Goal: Information Seeking & Learning: Learn about a topic

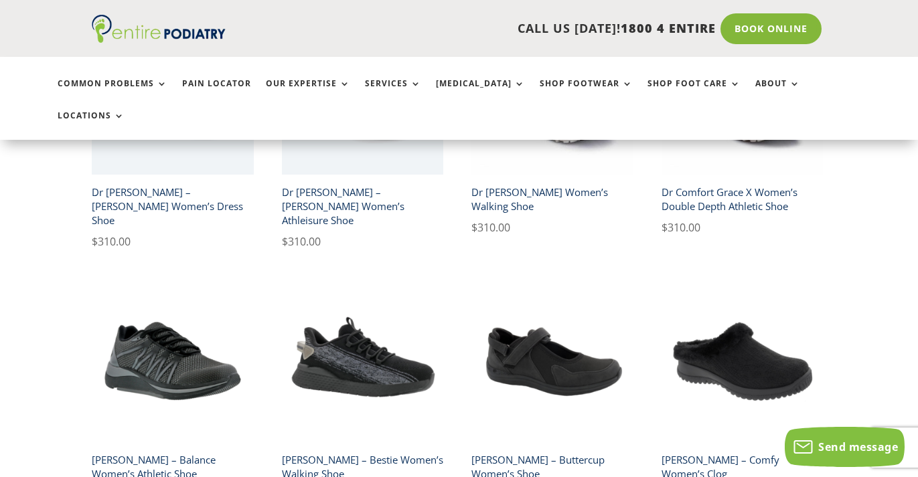
scroll to position [1029, 0]
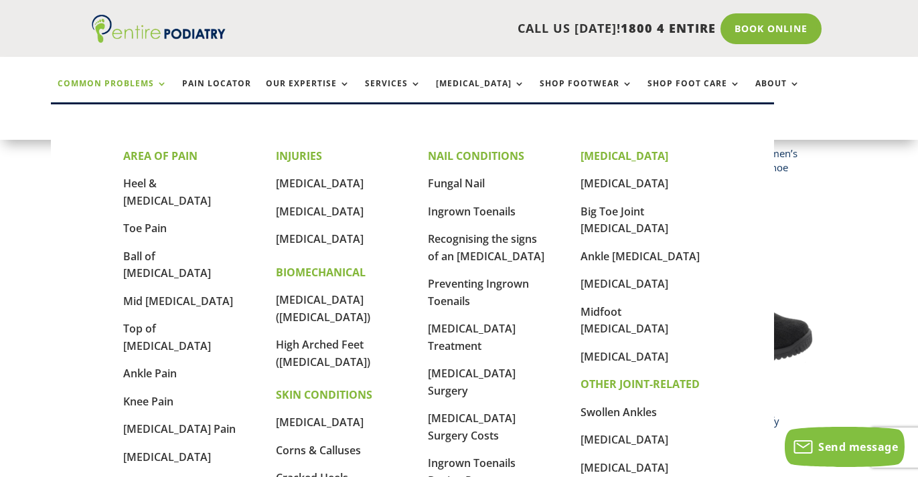
click at [147, 85] on link "Common Problems" at bounding box center [113, 93] width 110 height 29
click at [159, 84] on link "Common Problems" at bounding box center [113, 93] width 110 height 29
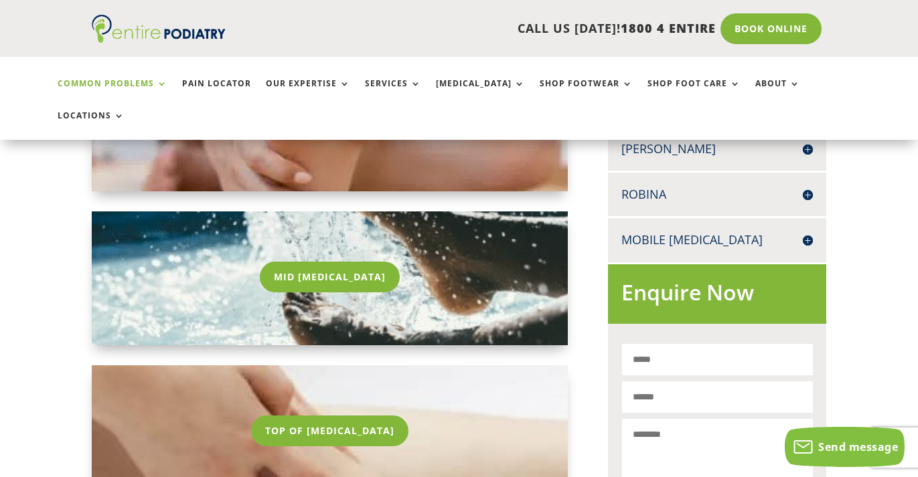
scroll to position [682, 0]
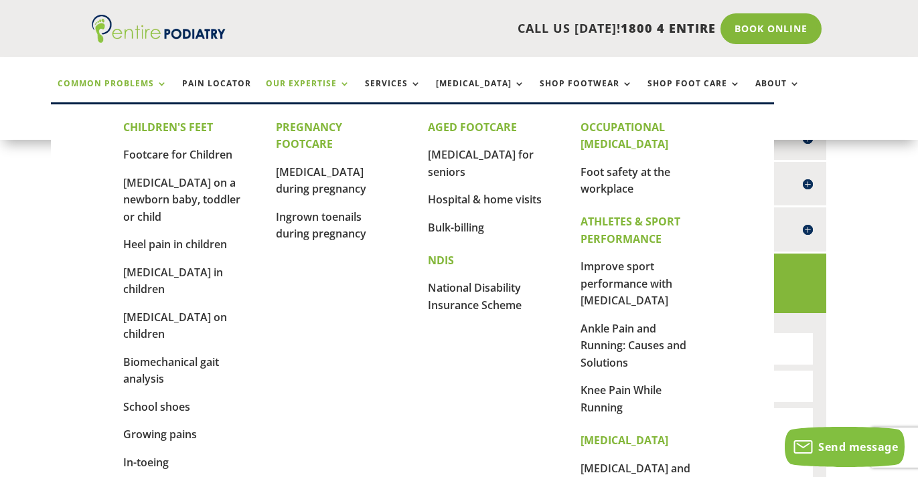
click at [339, 85] on link "Our Expertise" at bounding box center [308, 93] width 84 height 29
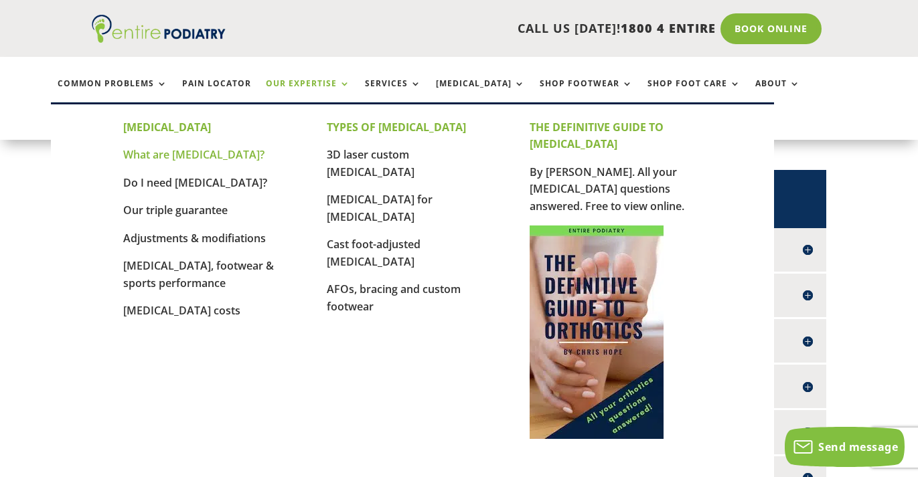
click at [204, 157] on link "What are [MEDICAL_DATA]?" at bounding box center [193, 154] width 141 height 15
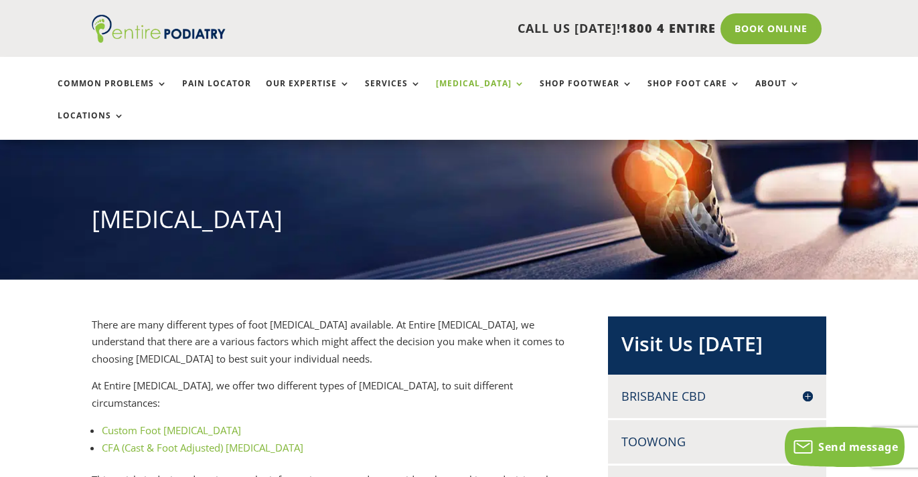
scroll to position [102, 0]
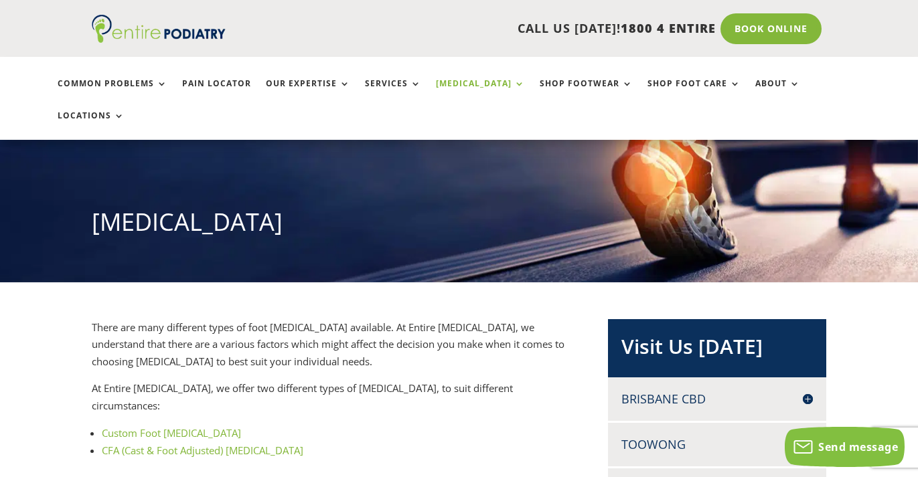
click at [310, 442] on li "CFA (Cast & Foot Adjusted) Orthotics" at bounding box center [335, 450] width 466 height 17
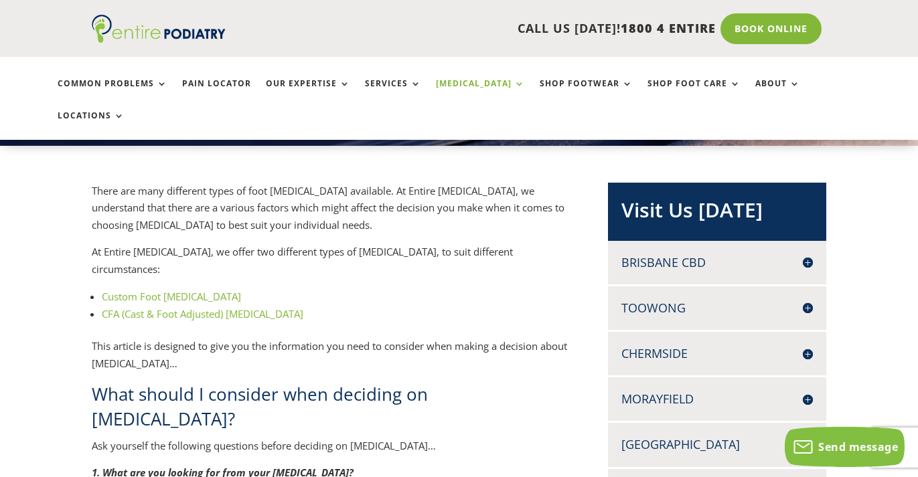
scroll to position [282, 0]
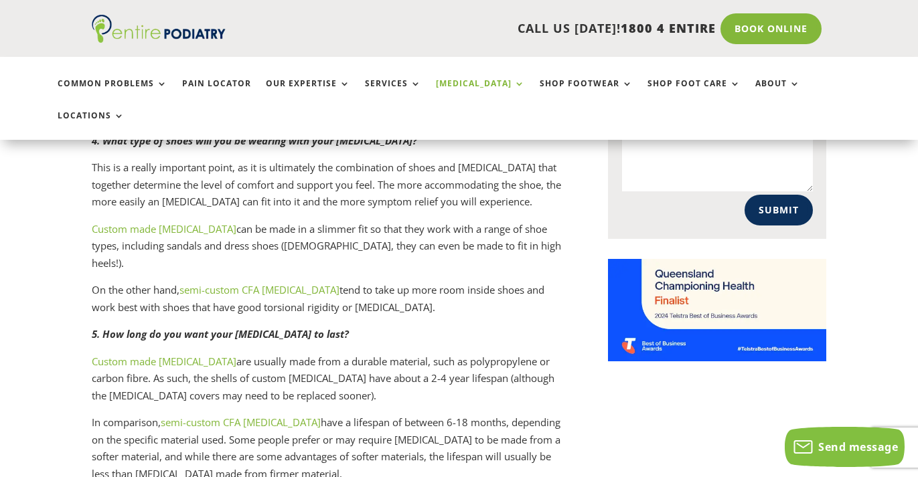
scroll to position [1037, 0]
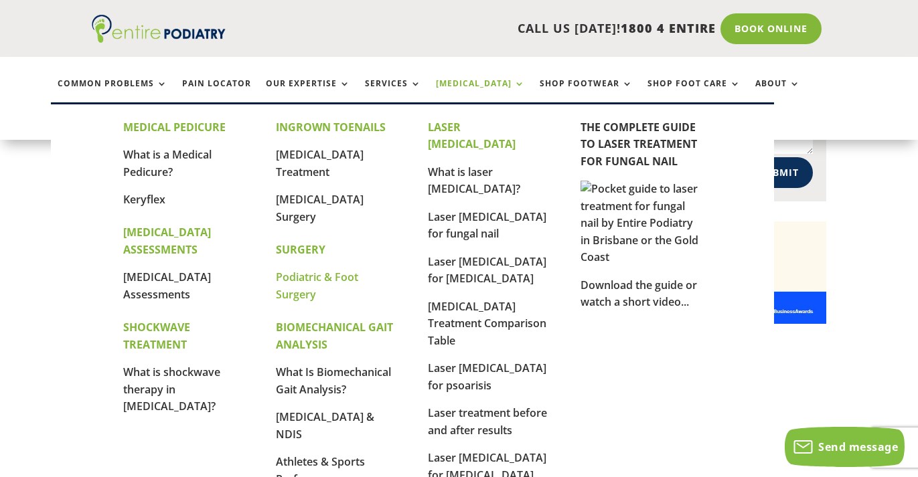
click at [312, 281] on link "Podiatric & Foot Surgery" at bounding box center [317, 286] width 82 height 32
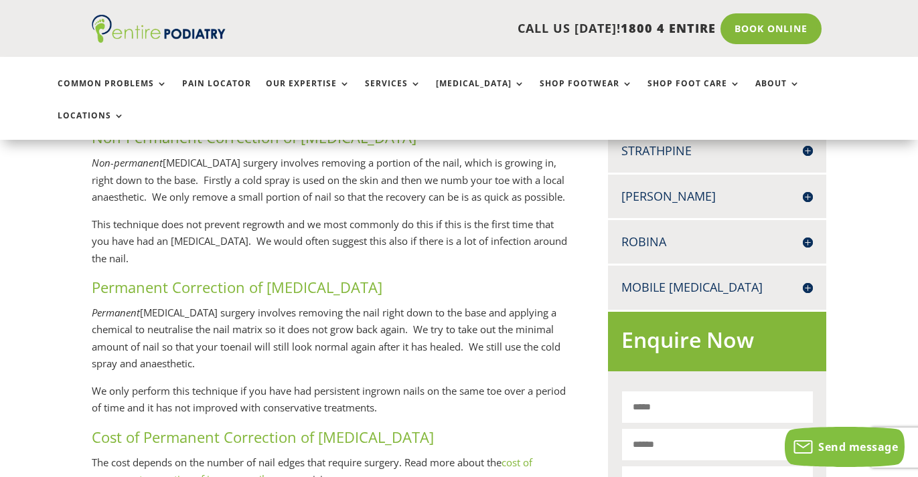
scroll to position [808, 0]
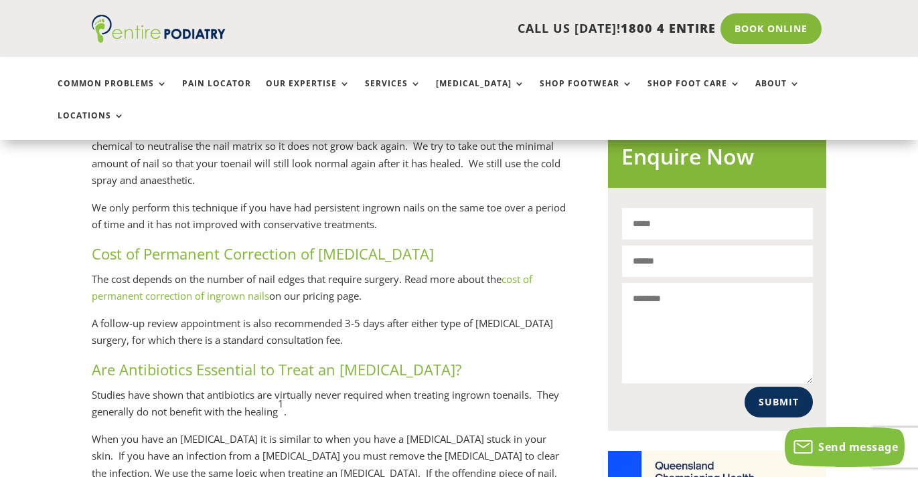
click at [291, 387] on p "Studies have shown that antibiotics are virtually never required when treating …" at bounding box center [330, 409] width 476 height 44
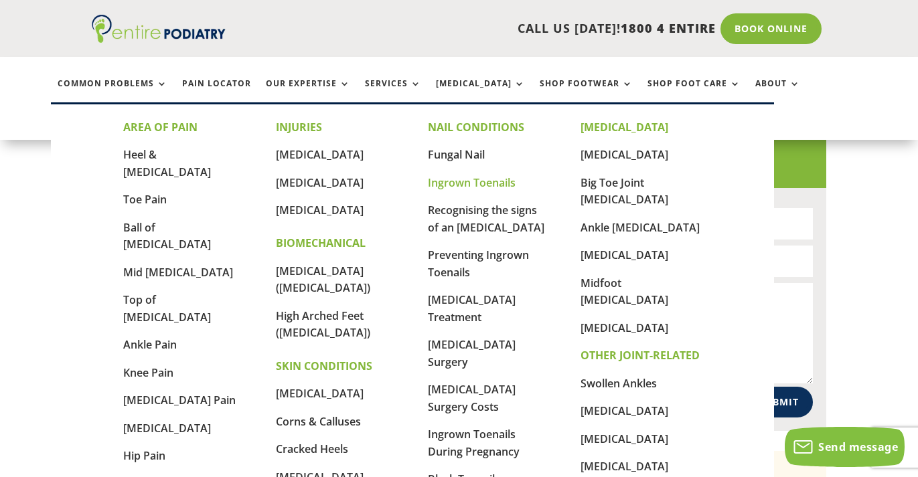
click at [450, 187] on link "Ingrown Toenails" at bounding box center [472, 182] width 88 height 15
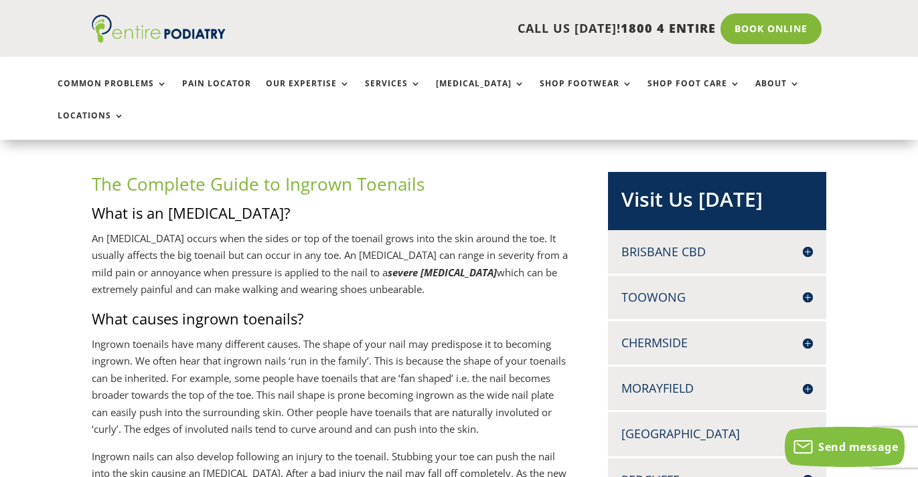
scroll to position [318, 0]
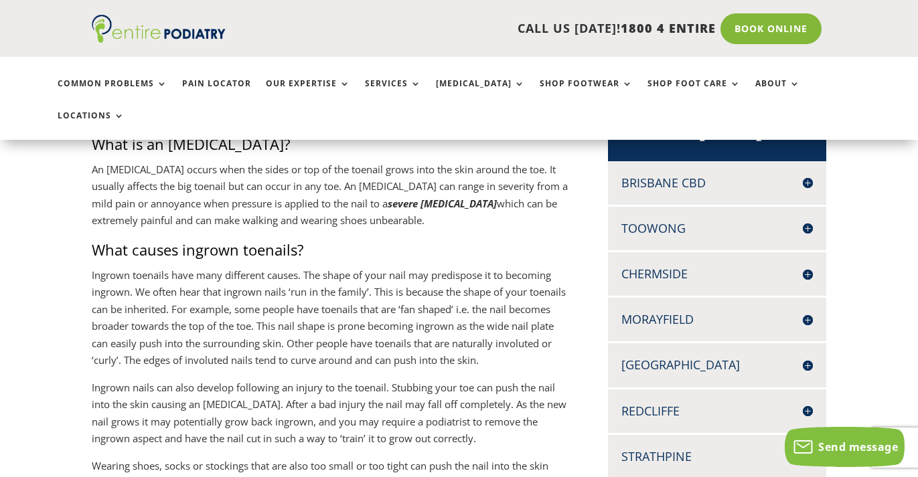
click at [107, 328] on p "Ingrown toenails have many different causes. The shape of your nail may predisp…" at bounding box center [330, 323] width 476 height 113
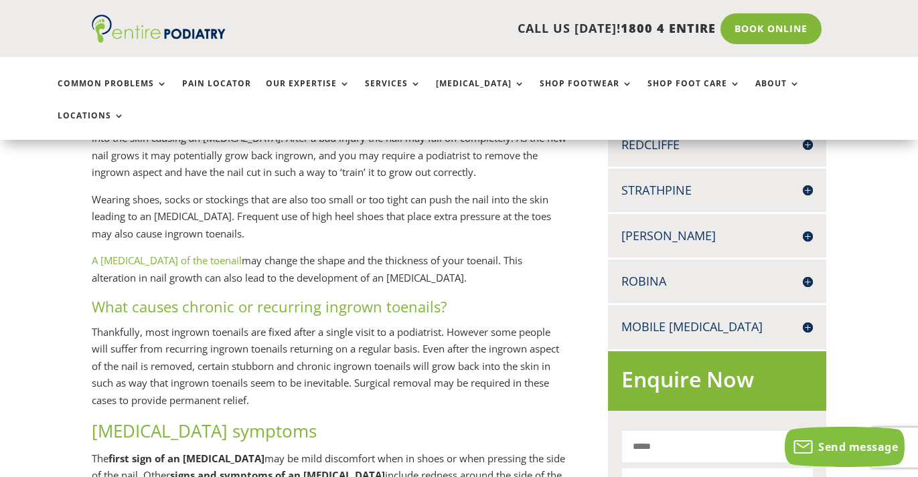
scroll to position [767, 0]
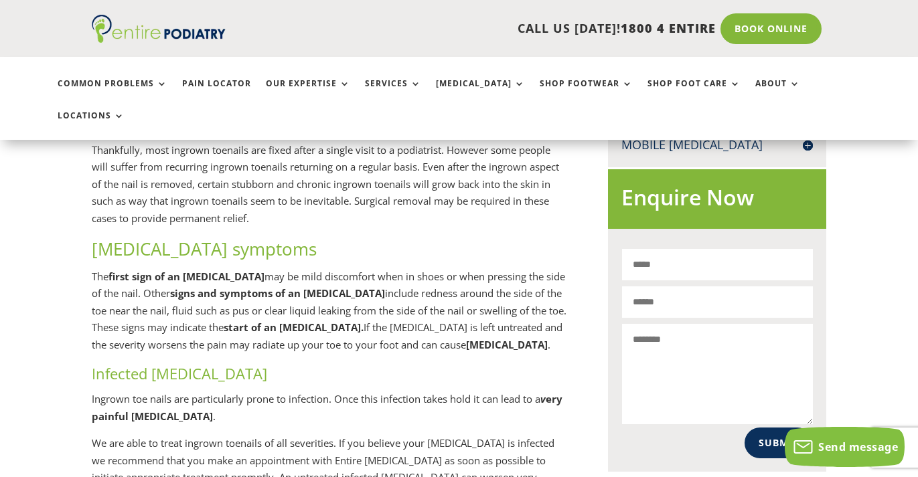
click at [204, 317] on p "The first sign of an [MEDICAL_DATA] may be mild discomfort when in shoes or whe…" at bounding box center [330, 317] width 476 height 96
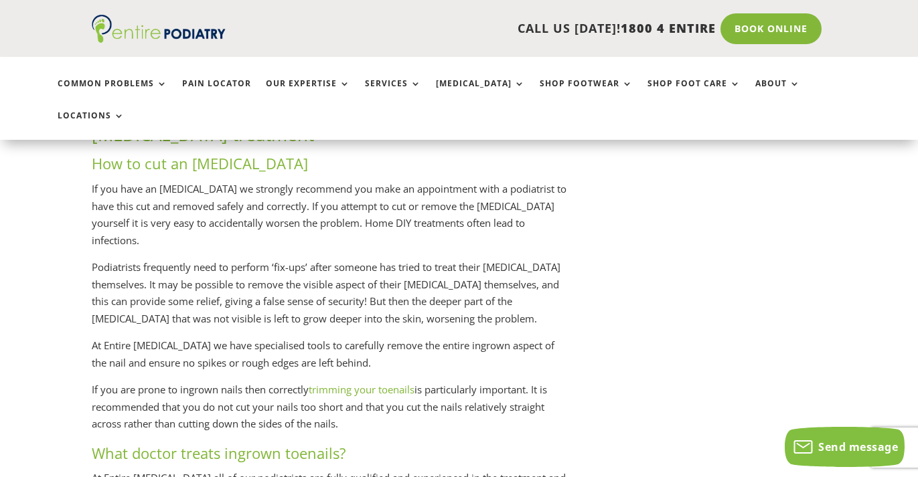
scroll to position [1597, 0]
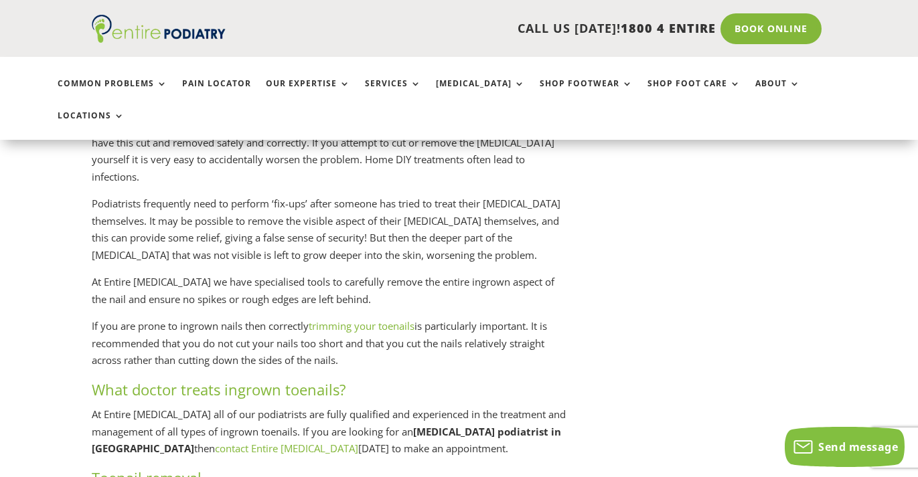
drag, startPoint x: 540, startPoint y: 314, endPoint x: 348, endPoint y: 348, distance: 195.9
click at [348, 348] on p "If you are prone to ingrown nails then correctly trimming your toenails is part…" at bounding box center [330, 349] width 476 height 62
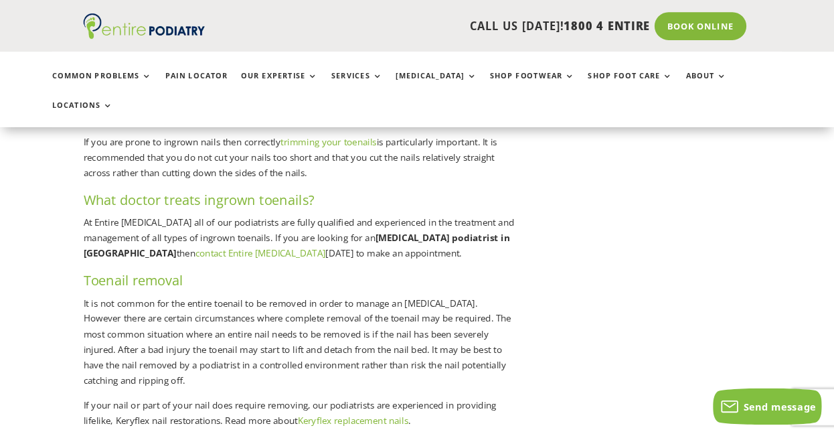
scroll to position [1751, 0]
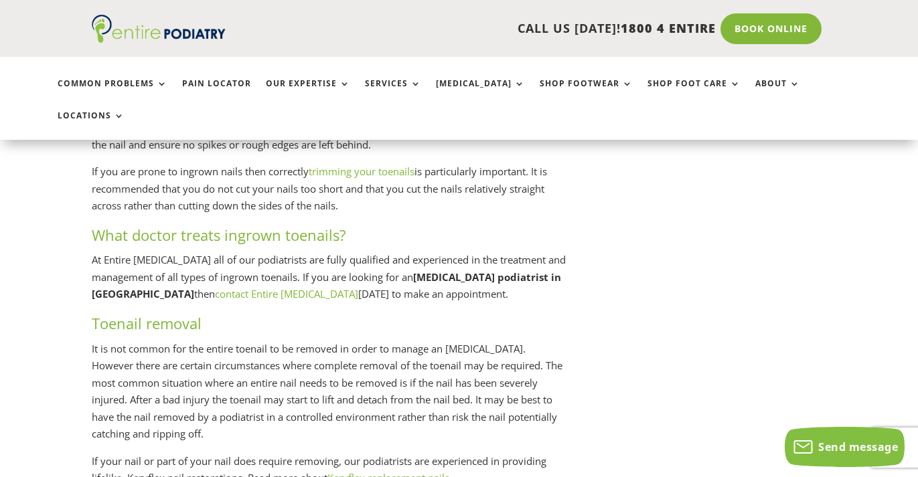
click at [406, 226] on h3 "What doctor treats ingrown toenails?" at bounding box center [330, 238] width 476 height 27
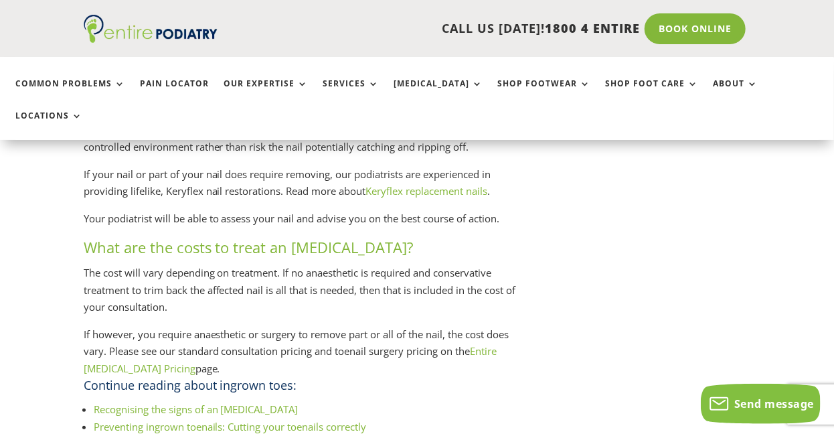
scroll to position [2217, 0]
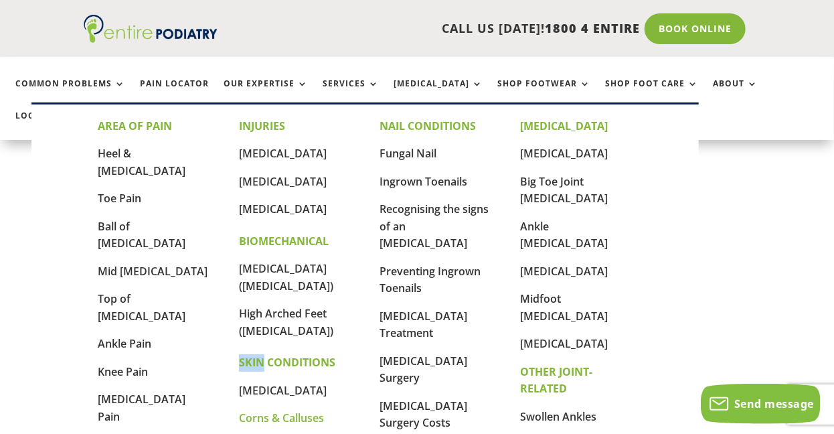
click at [268, 411] on link "Corns & Calluses" at bounding box center [281, 418] width 85 height 15
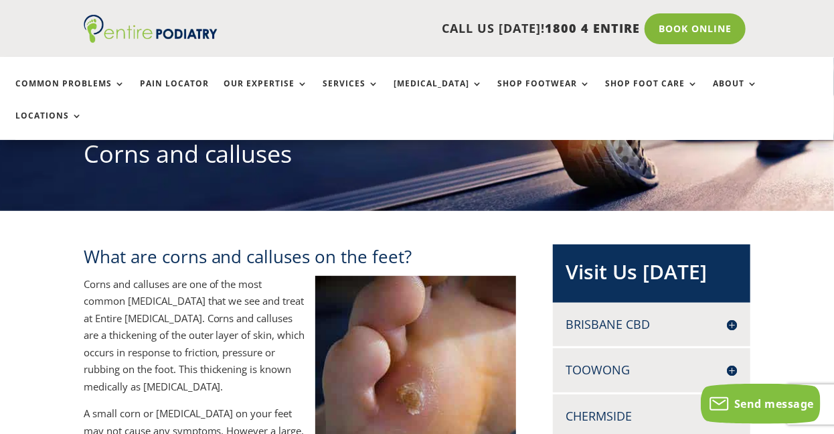
click at [272, 244] on h2 "What are corns and calluses on the feet?" at bounding box center [300, 259] width 433 height 31
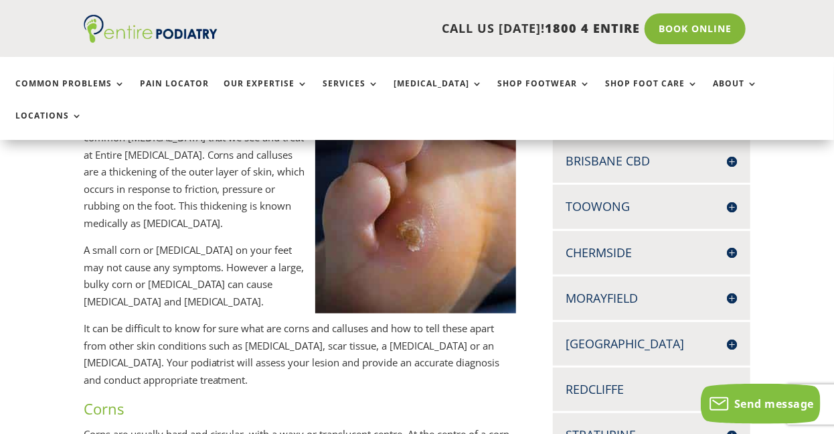
scroll to position [431, 0]
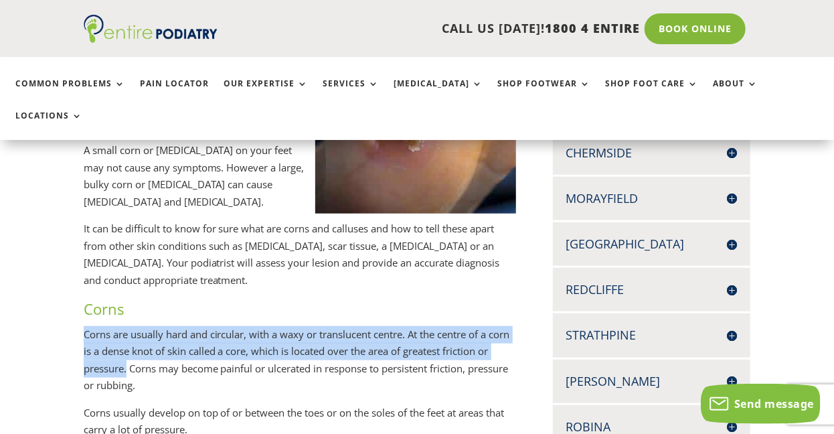
drag, startPoint x: 85, startPoint y: 302, endPoint x: 139, endPoint y: 336, distance: 64.1
click at [139, 336] on p "Corns are usually hard and circular, with a waxy or translucent centre. At the …" at bounding box center [300, 365] width 433 height 78
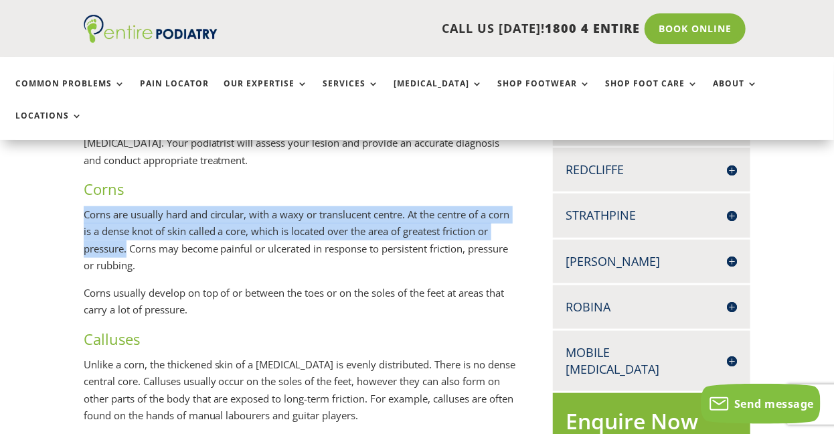
scroll to position [552, 0]
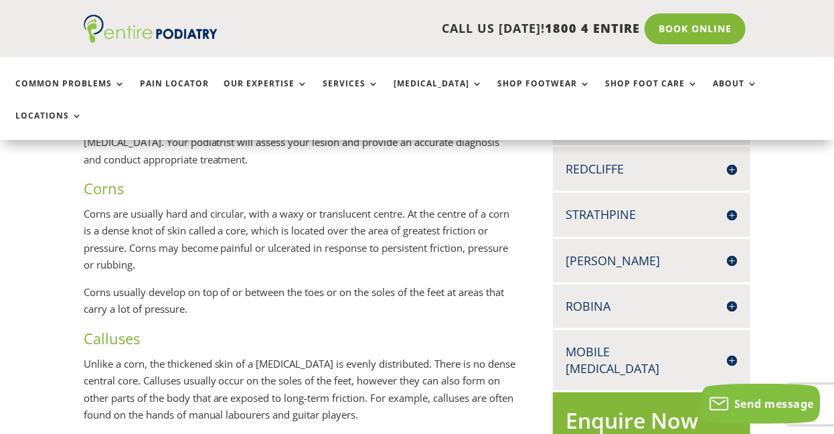
click at [350, 356] on p "Unlike a corn, the thickened skin of a [MEDICAL_DATA] is evenly distributed. Th…" at bounding box center [300, 395] width 433 height 78
click at [308, 356] on p "Unlike a corn, the thickened skin of a [MEDICAL_DATA] is evenly distributed. Th…" at bounding box center [300, 395] width 433 height 78
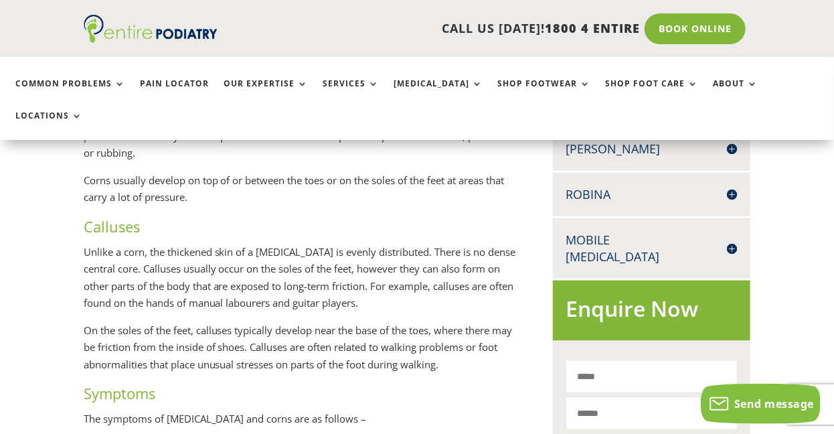
scroll to position [664, 0]
click at [127, 333] on p "On the soles of the feet, calluses typically develop near the base of the toes,…" at bounding box center [300, 352] width 433 height 62
click at [132, 331] on p "On the soles of the feet, calluses typically develop near the base of the toes,…" at bounding box center [300, 352] width 433 height 62
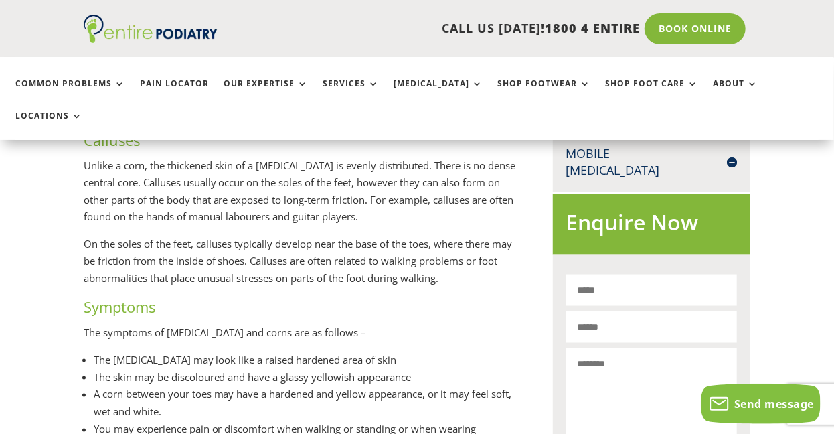
scroll to position [830, 0]
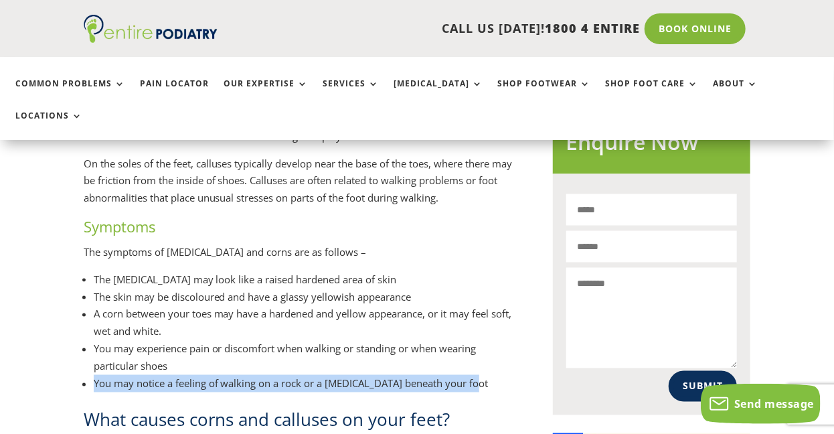
drag, startPoint x: 96, startPoint y: 348, endPoint x: 479, endPoint y: 352, distance: 383.7
click at [479, 375] on li "You may notice a feeling of walking on a rock or a [MEDICAL_DATA] beneath your …" at bounding box center [305, 383] width 423 height 17
click at [438, 340] on li "You may experience pain or discomfort when walking or standing or when wearing …" at bounding box center [305, 357] width 423 height 35
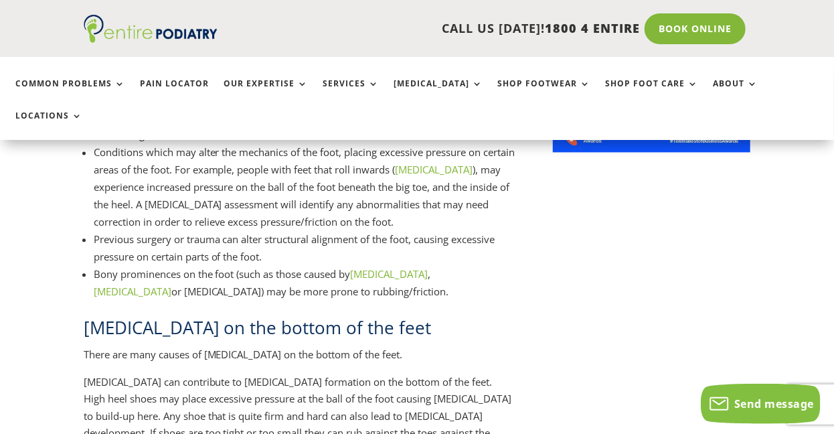
scroll to position [1212, 0]
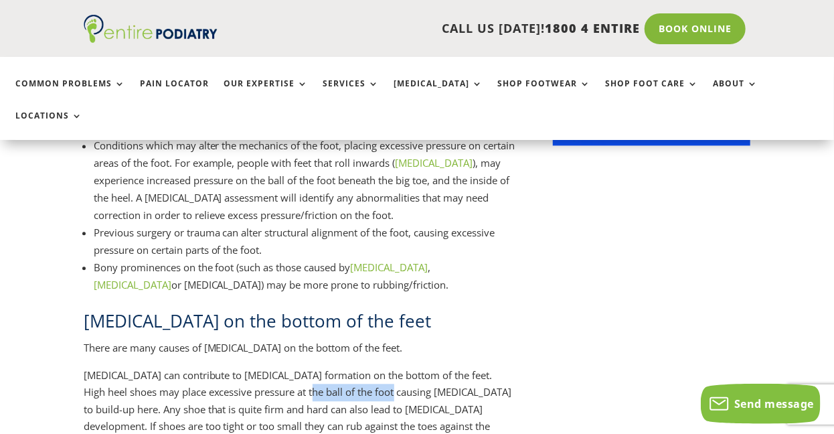
drag, startPoint x: 291, startPoint y: 359, endPoint x: 374, endPoint y: 364, distance: 83.8
click at [374, 367] on p "[MEDICAL_DATA] can contribute to [MEDICAL_DATA] formation on the bottom of the …" at bounding box center [300, 415] width 433 height 96
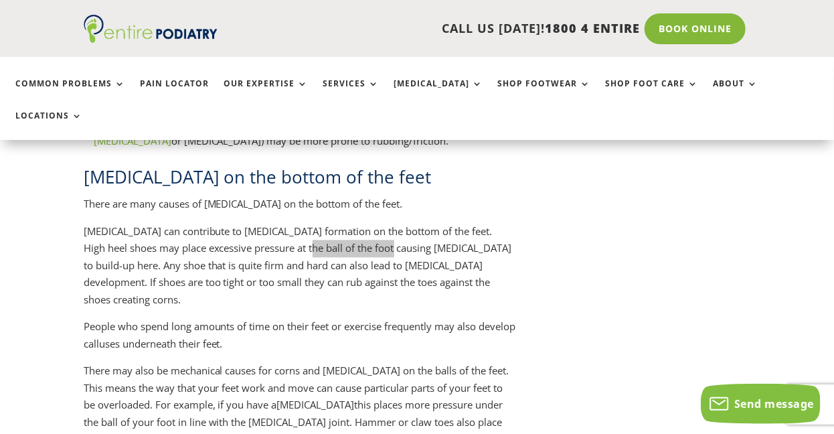
scroll to position [1367, 0]
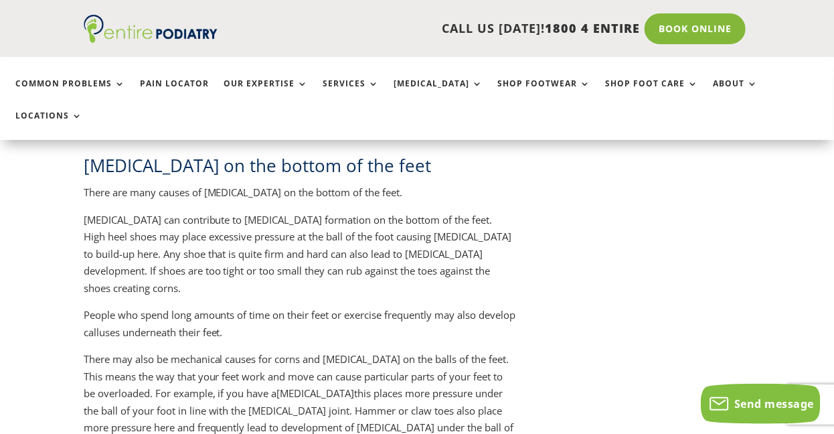
click at [285, 386] on keyword "[MEDICAL_DATA]" at bounding box center [316, 392] width 78 height 13
drag, startPoint x: 338, startPoint y: 363, endPoint x: 380, endPoint y: 362, distance: 41.5
click at [380, 362] on p "There may also be mechanical causes for corns and [MEDICAL_DATA] on the balls o…" at bounding box center [300, 407] width 433 height 113
click at [411, 370] on p "There may also be mechanical causes for corns and [MEDICAL_DATA] on the balls o…" at bounding box center [300, 407] width 433 height 113
click at [420, 361] on p "There may also be mechanical causes for corns and [MEDICAL_DATA] on the balls o…" at bounding box center [300, 407] width 433 height 113
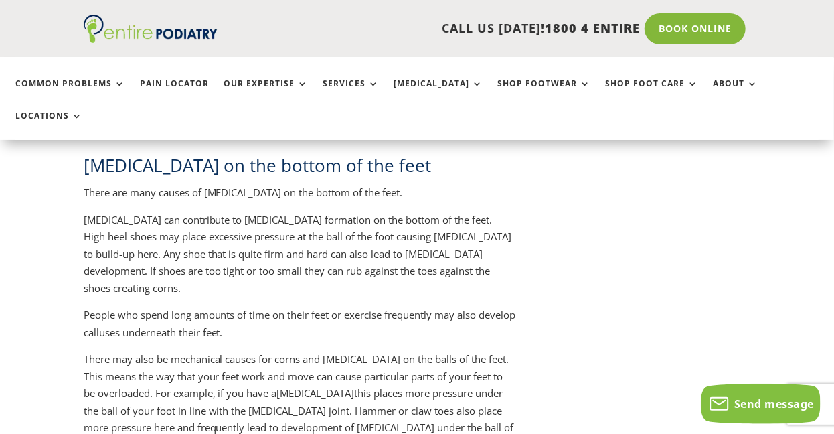
scroll to position [1457, 0]
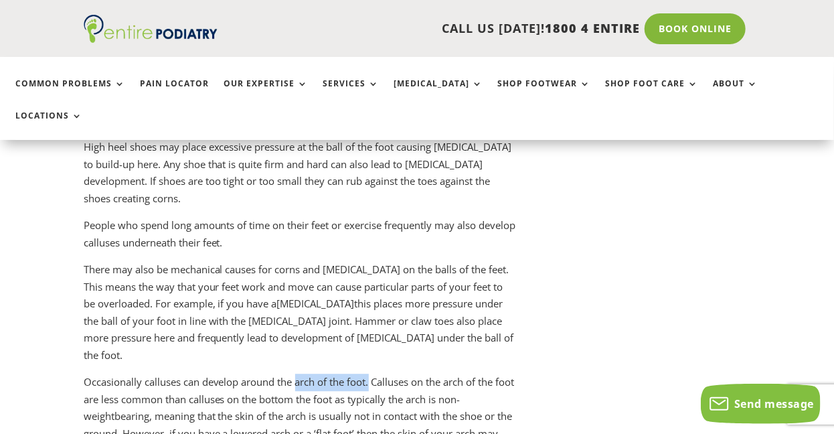
drag, startPoint x: 297, startPoint y: 316, endPoint x: 372, endPoint y: 322, distance: 74.6
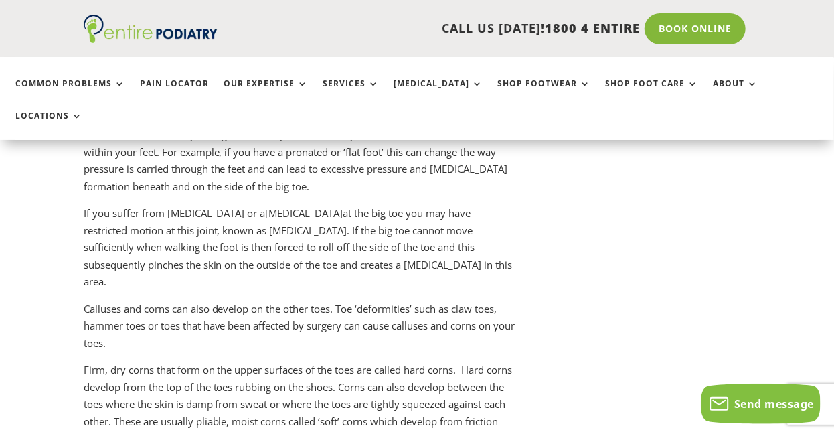
scroll to position [2002, 0]
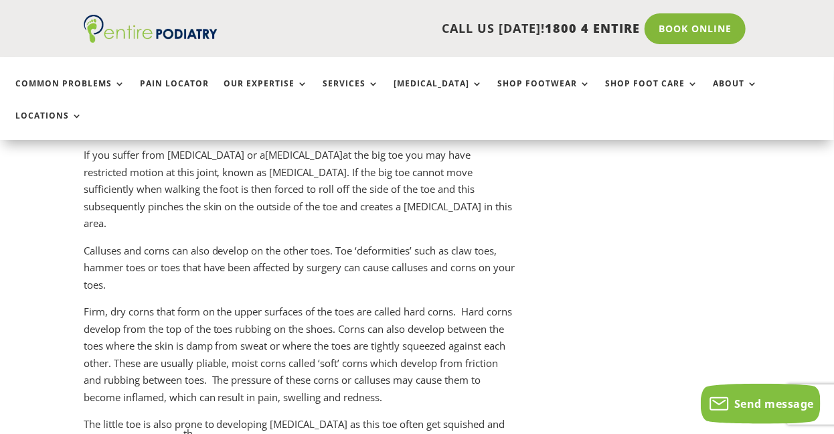
drag, startPoint x: 83, startPoint y: 338, endPoint x: 245, endPoint y: 374, distance: 166.0
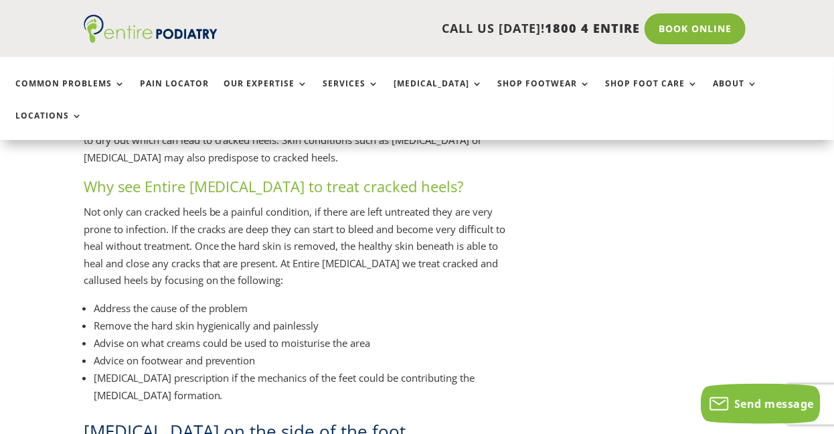
scroll to position [2740, 0]
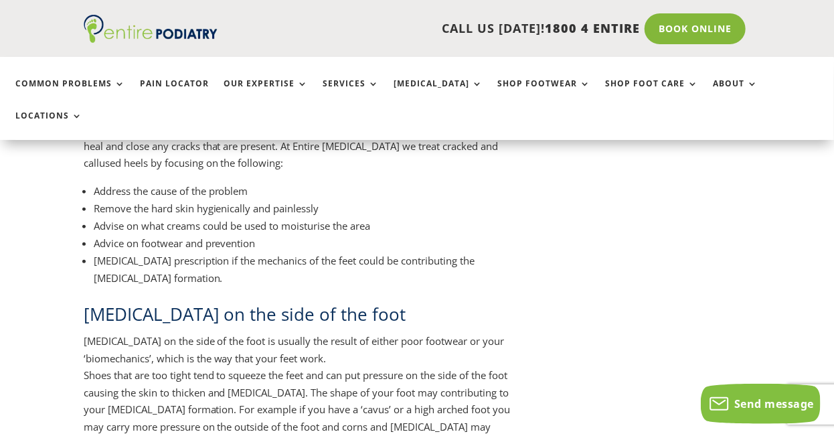
click at [119, 333] on p "[MEDICAL_DATA] on the side of the foot is usually the result of either poor foo…" at bounding box center [300, 406] width 433 height 147
click at [112, 333] on p "[MEDICAL_DATA] on the side of the foot is usually the result of either poor foo…" at bounding box center [300, 406] width 433 height 147
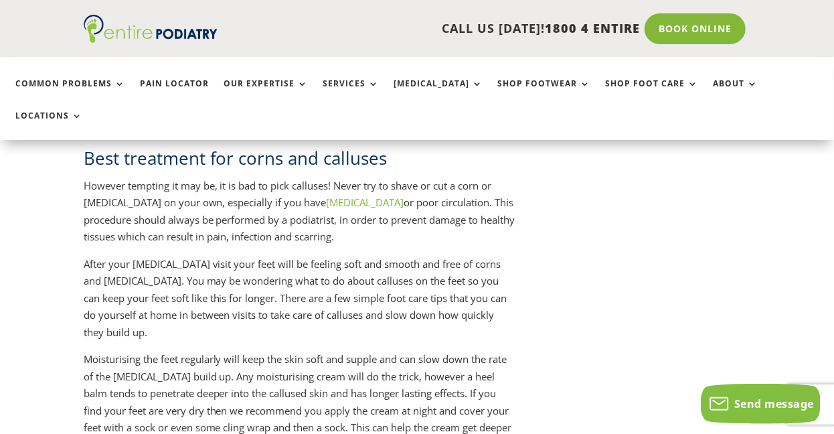
scroll to position [3374, 0]
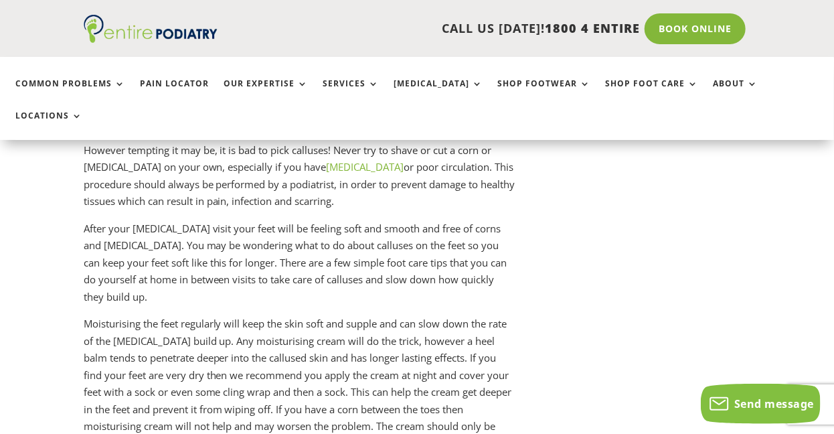
drag, startPoint x: 85, startPoint y: 387, endPoint x: 244, endPoint y: 387, distance: 159.4
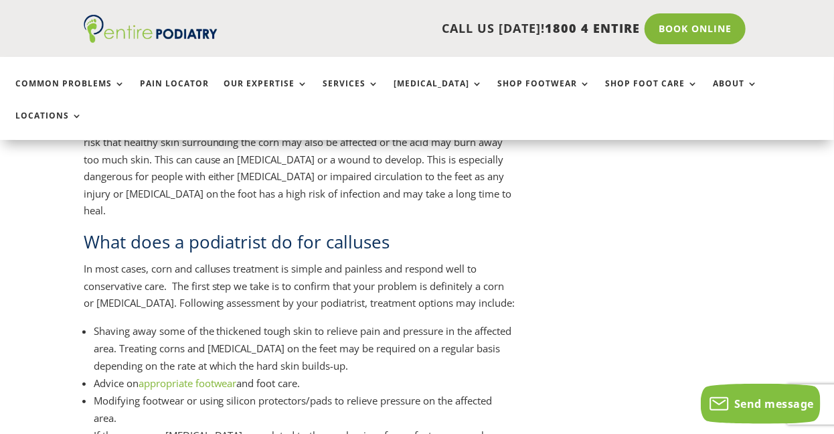
scroll to position [3932, 0]
